Goal: Navigation & Orientation: Understand site structure

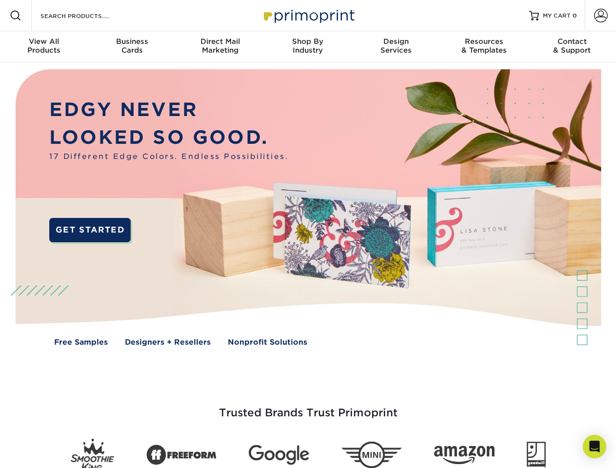
click at [308, 234] on img at bounding box center [308, 214] width 610 height 305
click at [16, 16] on span at bounding box center [16, 16] width 12 height 12
click at [600, 16] on span at bounding box center [601, 16] width 14 height 14
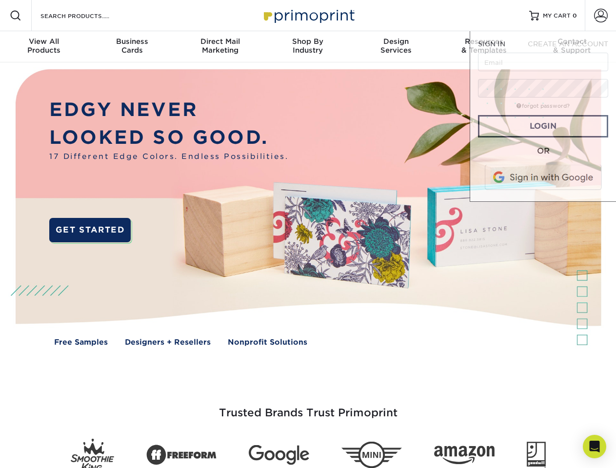
click at [44, 47] on div "View All Products" at bounding box center [44, 46] width 88 height 18
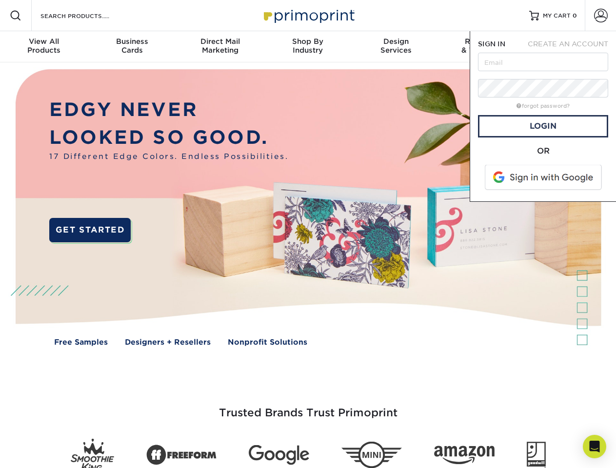
click at [132, 47] on div "Business Cards" at bounding box center [132, 46] width 88 height 18
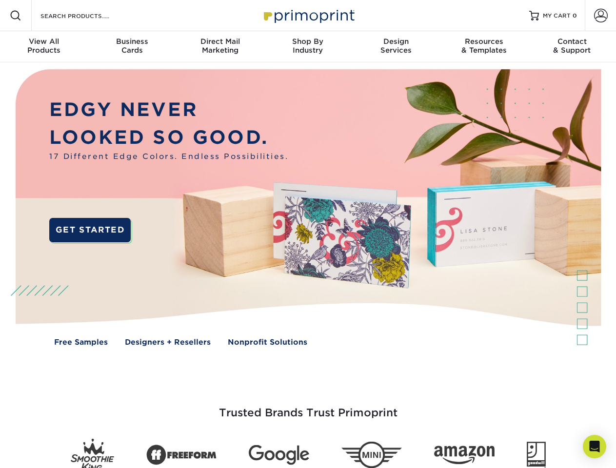
click at [220, 47] on div "Direct Mail Marketing" at bounding box center [220, 46] width 88 height 18
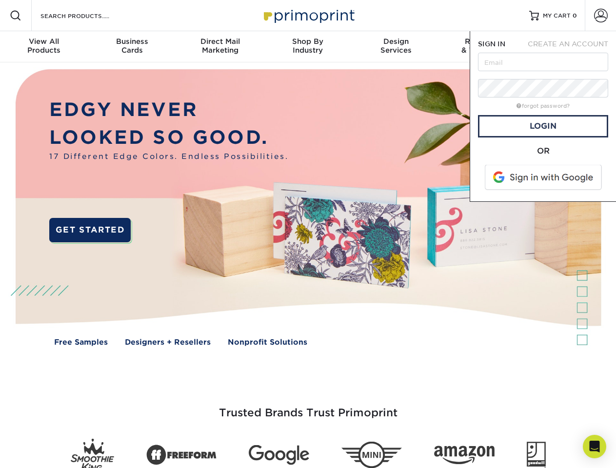
click at [308, 47] on div "Shop By Industry" at bounding box center [308, 46] width 88 height 18
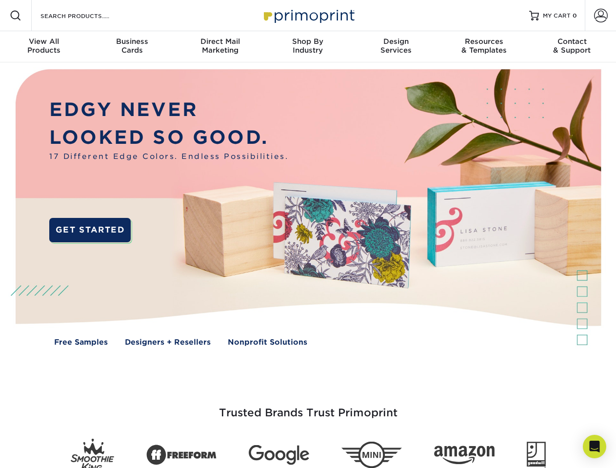
click at [396, 47] on div "Design Services" at bounding box center [396, 46] width 88 height 18
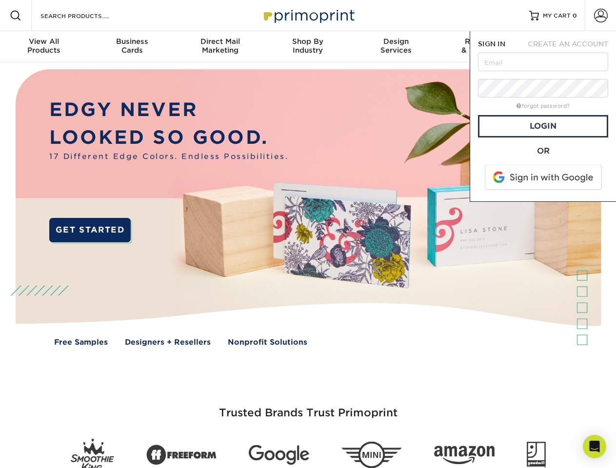
click at [484, 47] on span "SIGN IN" at bounding box center [491, 44] width 27 height 8
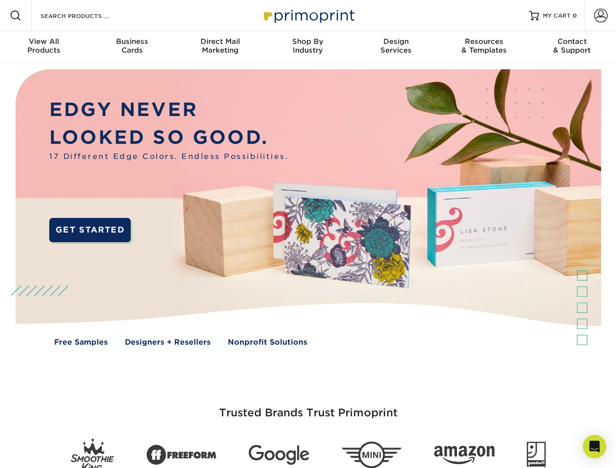
click at [572, 47] on div "Contact & Support" at bounding box center [572, 46] width 88 height 18
